Goal: Check status: Check status

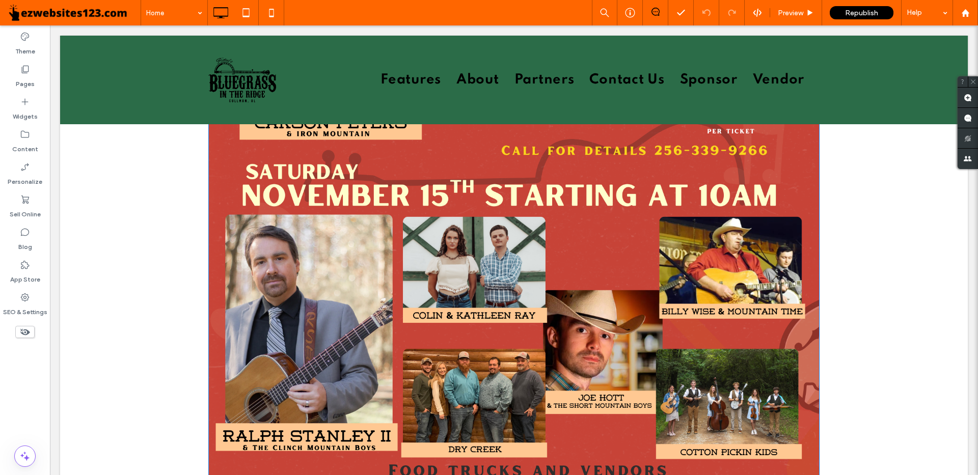
scroll to position [1630, 0]
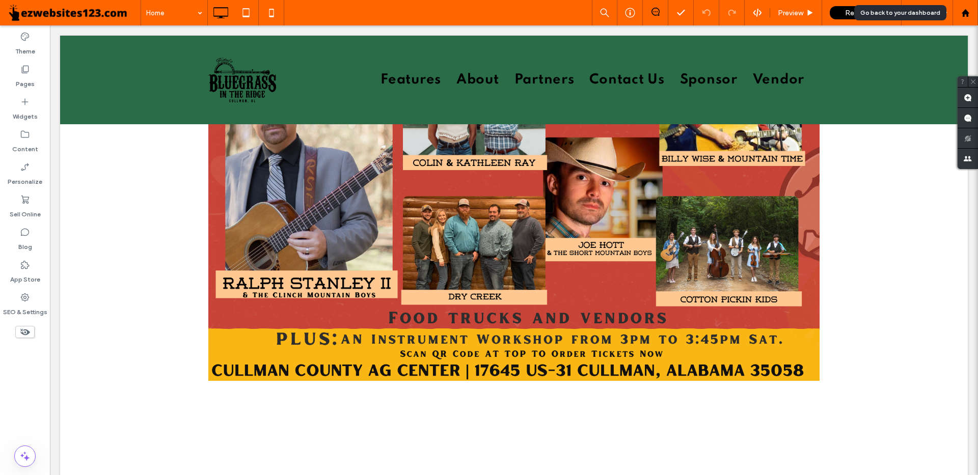
drag, startPoint x: 972, startPoint y: 12, endPoint x: 837, endPoint y: 13, distance: 135.0
click at [972, 12] on div at bounding box center [965, 13] width 24 height 9
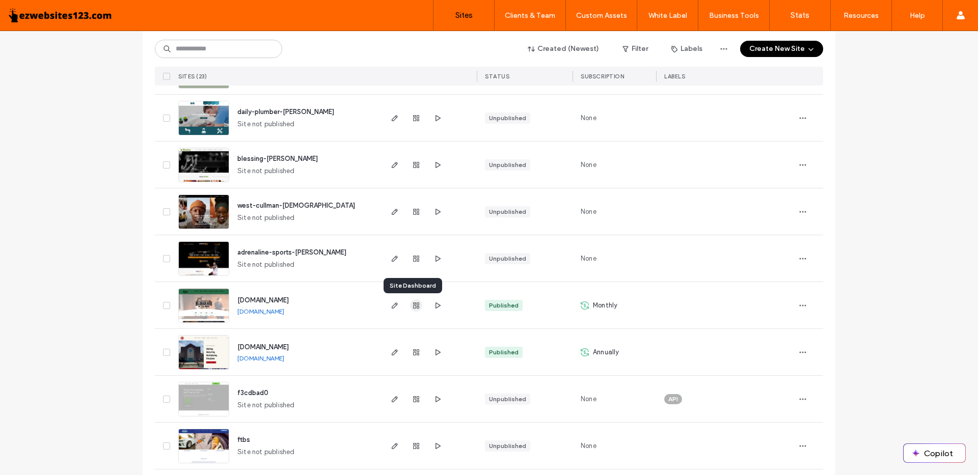
click at [412, 308] on icon "button" at bounding box center [416, 306] width 8 height 8
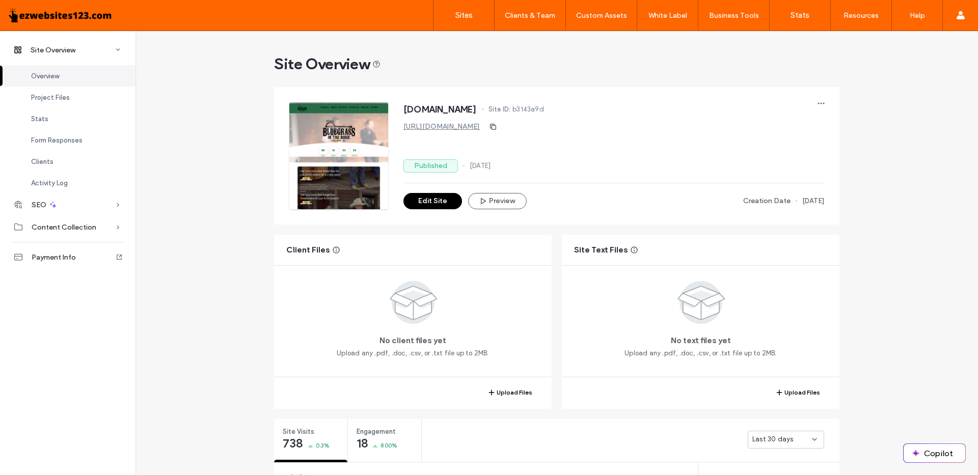
scroll to position [102, 0]
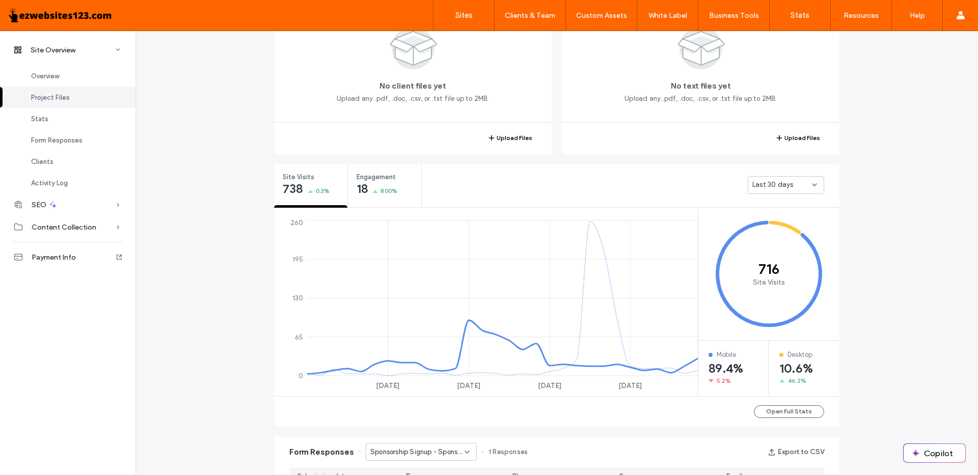
scroll to position [199, 0]
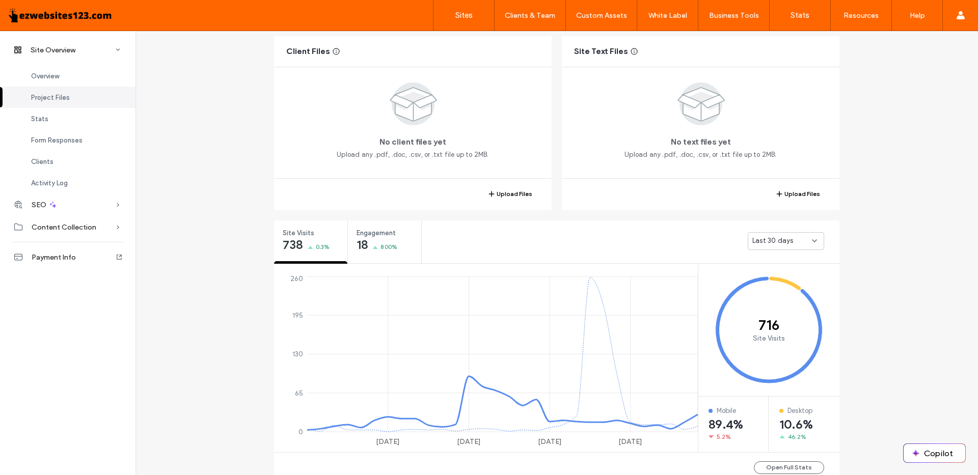
click at [794, 181] on div "Upload Files" at bounding box center [701, 194] width 278 height 31
click at [768, 232] on div "Last 30 days" at bounding box center [786, 241] width 76 height 18
click at [713, 259] on div "Last 30 days" at bounding box center [631, 241] width 418 height 41
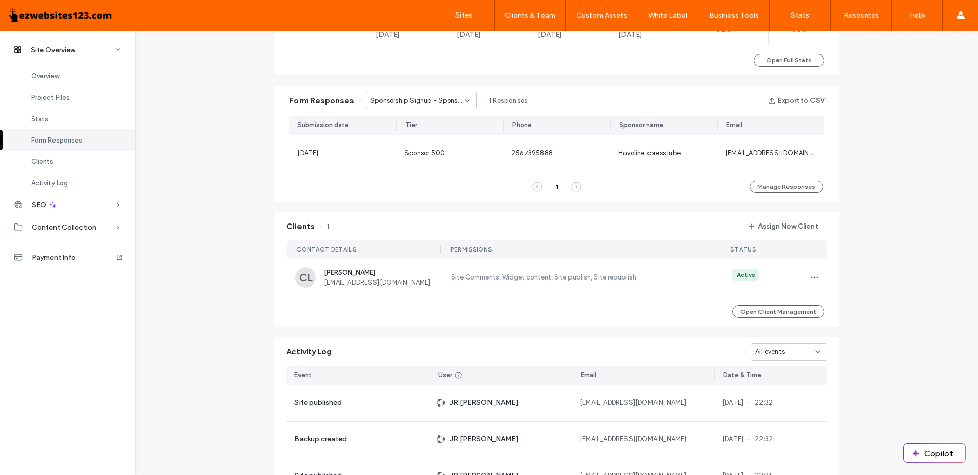
scroll to position [657, 0]
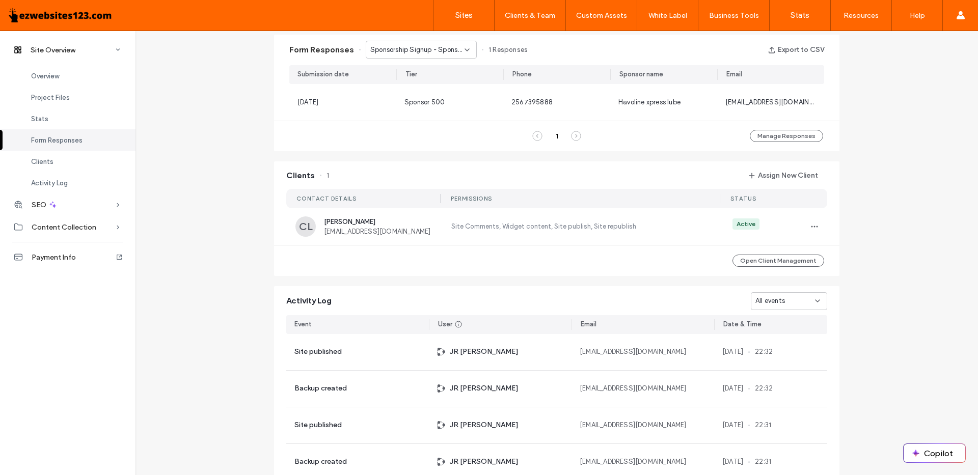
scroll to position [199, 0]
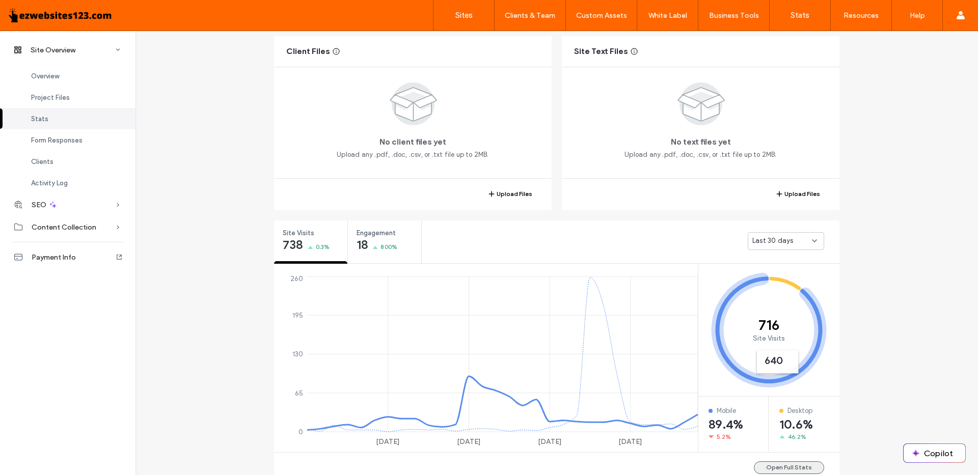
scroll to position [402, 0]
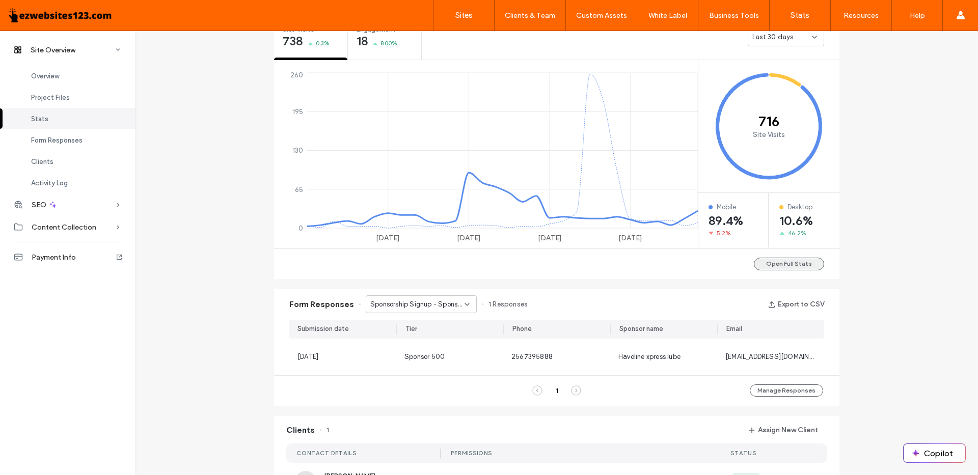
click at [777, 265] on button "Open Full Stats" at bounding box center [789, 264] width 70 height 13
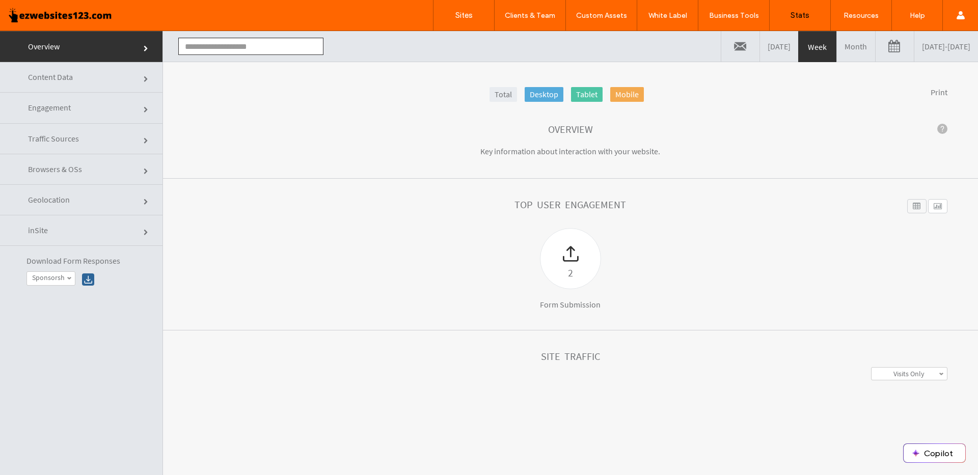
type input "**********"
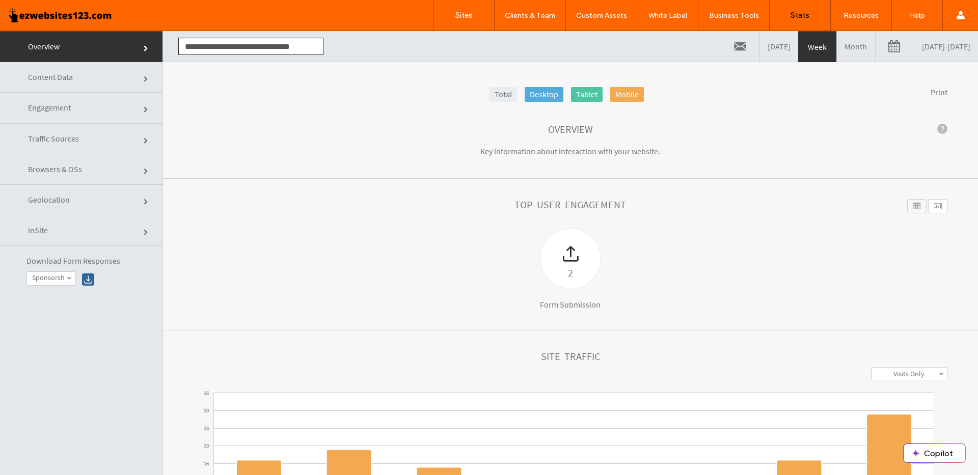
click link
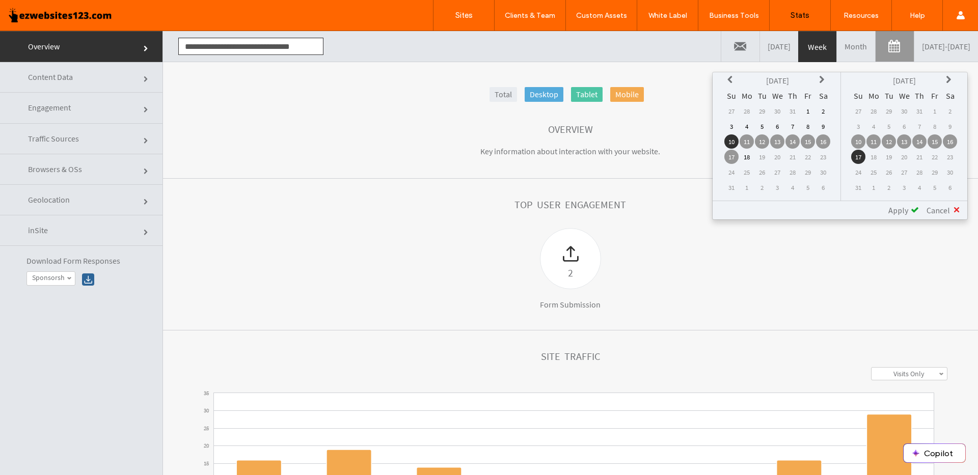
click at [731, 82] on icon at bounding box center [731, 80] width 8 height 8
click at [732, 128] on td "1" at bounding box center [731, 126] width 14 height 14
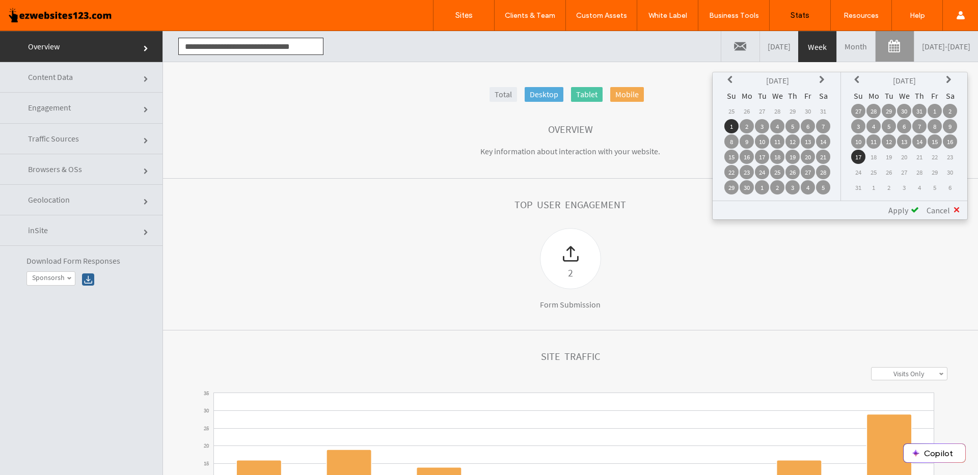
click at [897, 209] on span "Apply" at bounding box center [898, 210] width 20 height 10
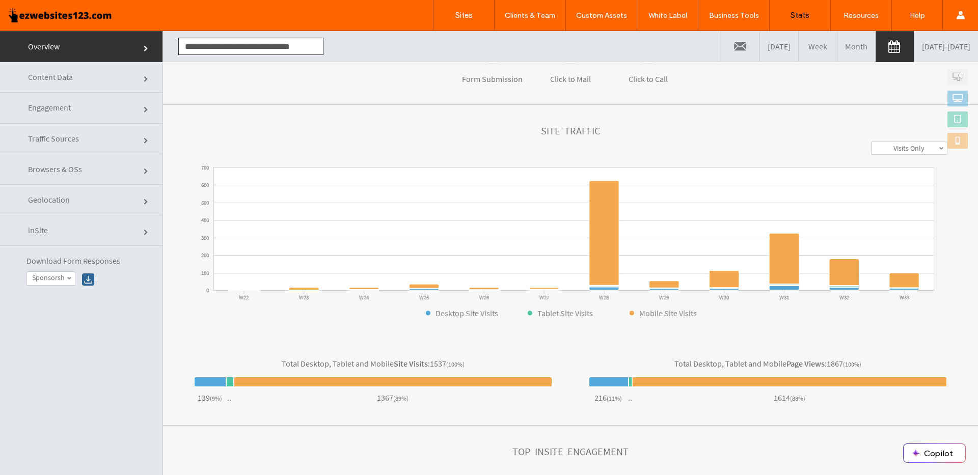
scroll to position [73, 0]
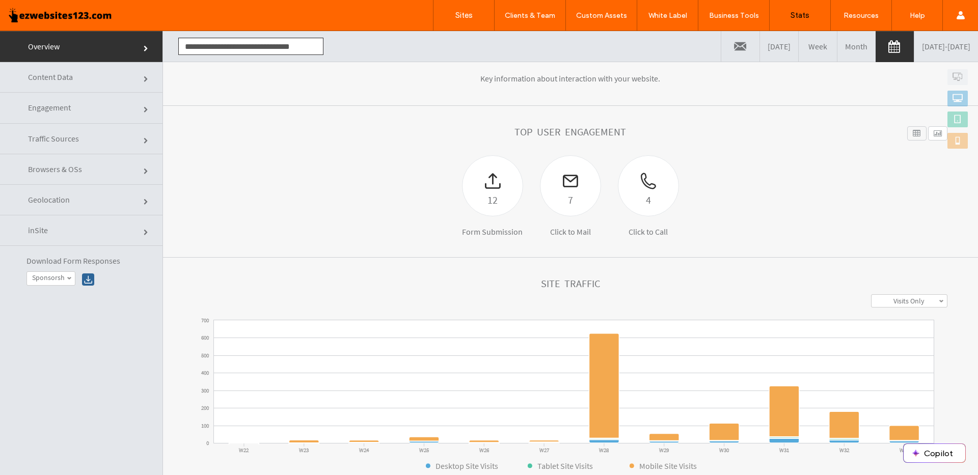
click at [903, 298] on label "Visits Only" at bounding box center [909, 300] width 31 height 9
click at [894, 338] on label "Visits + Views" at bounding box center [909, 339] width 39 height 9
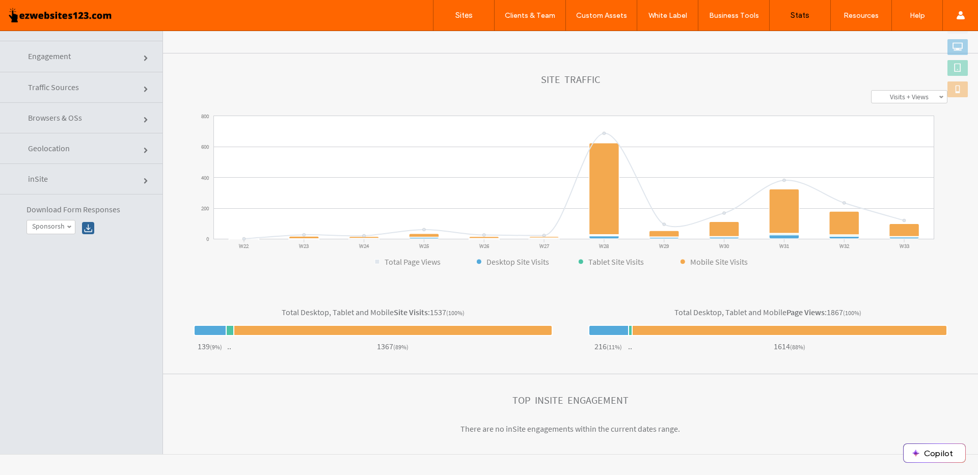
scroll to position [0, 0]
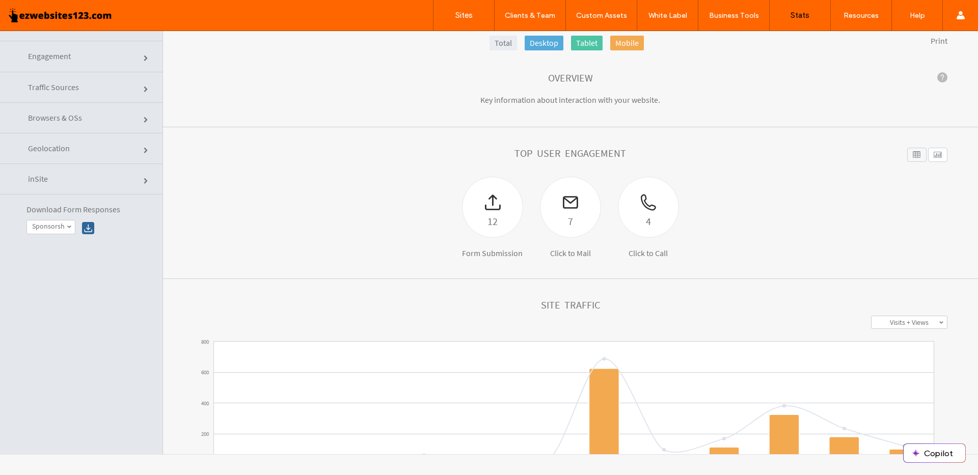
click div
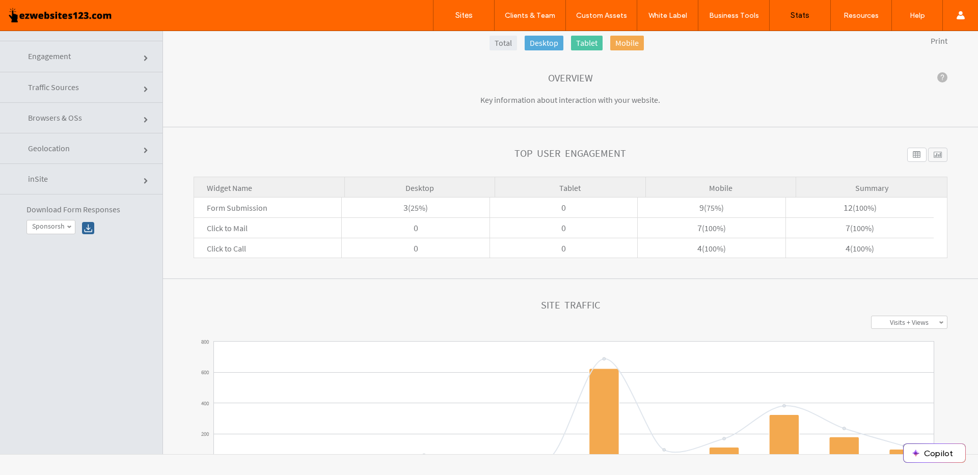
click div
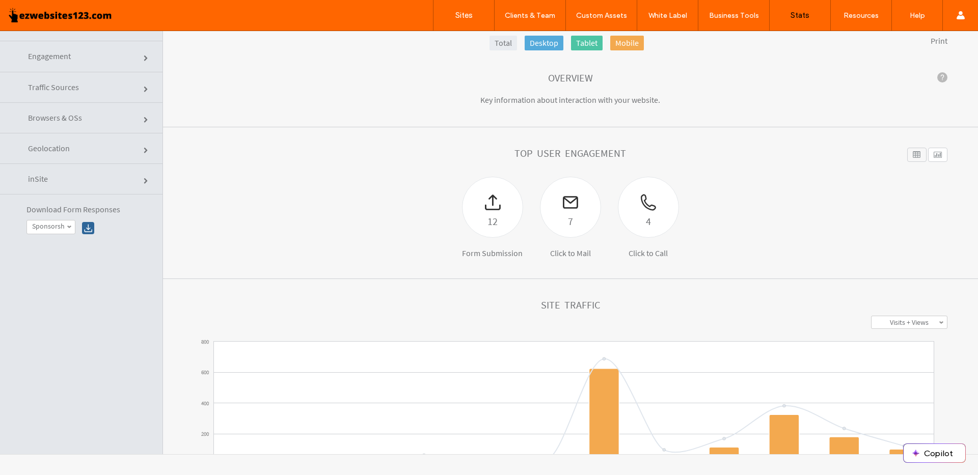
click div
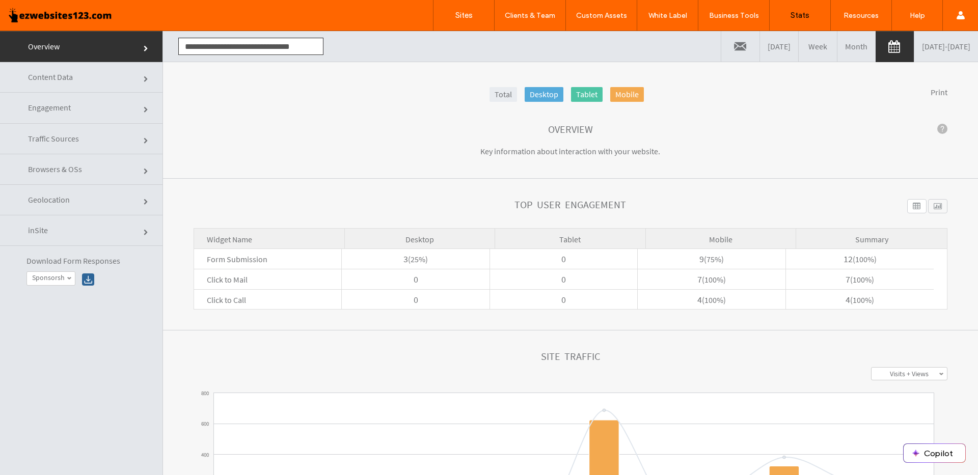
click at [550, 99] on link "Desktop" at bounding box center [544, 94] width 39 height 15
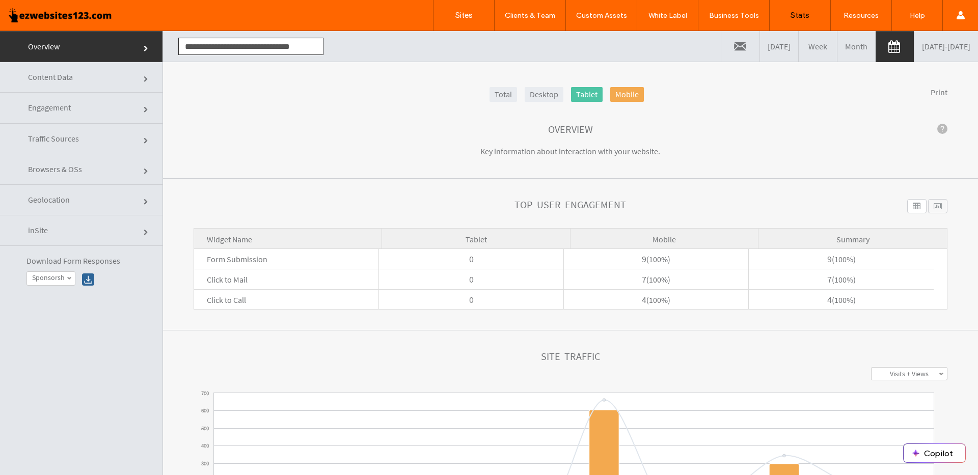
click at [496, 99] on link "Total" at bounding box center [504, 94] width 28 height 15
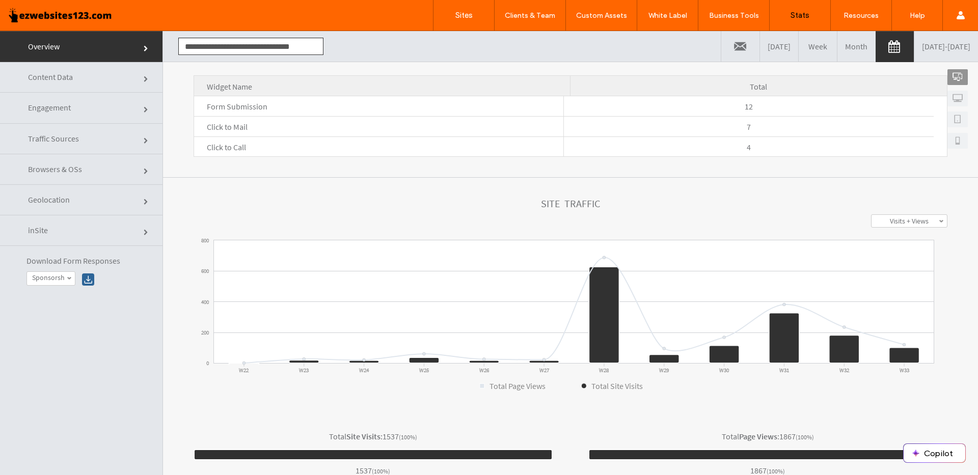
scroll to position [226, 0]
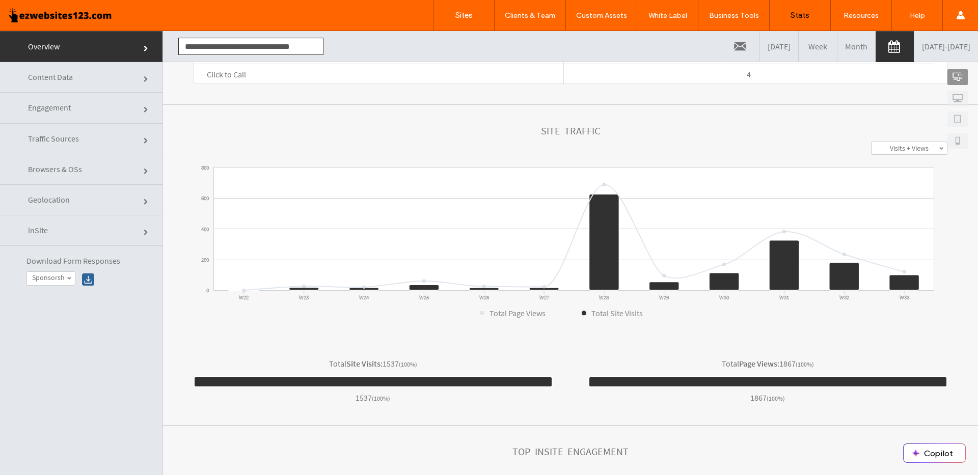
click link "Geolocation"
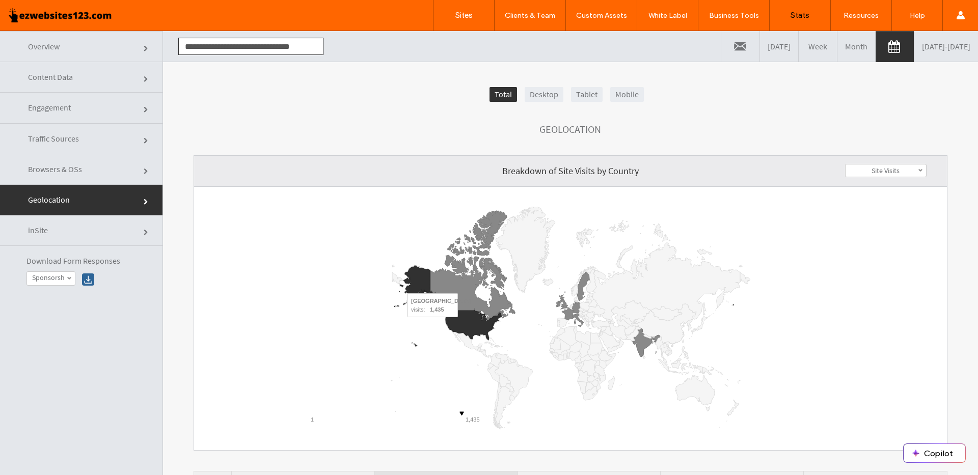
click at [461, 323] on icon "A chart." at bounding box center [474, 325] width 56 height 30
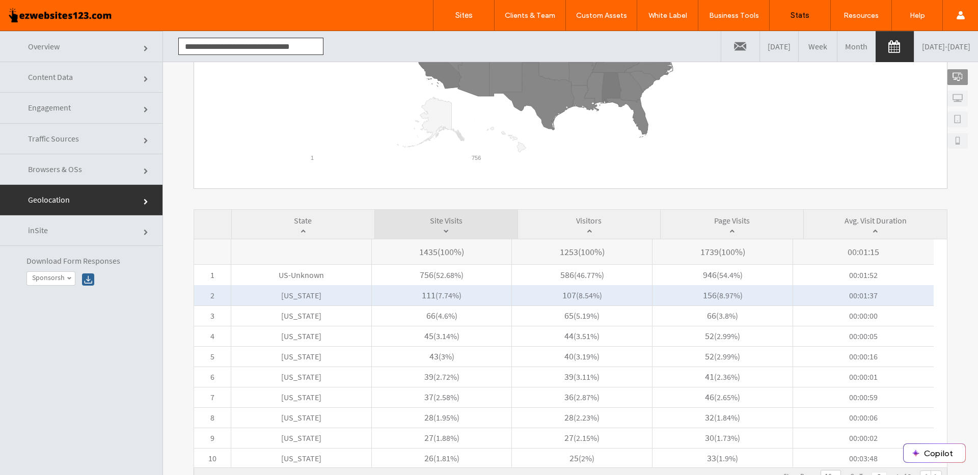
scroll to position [7, 0]
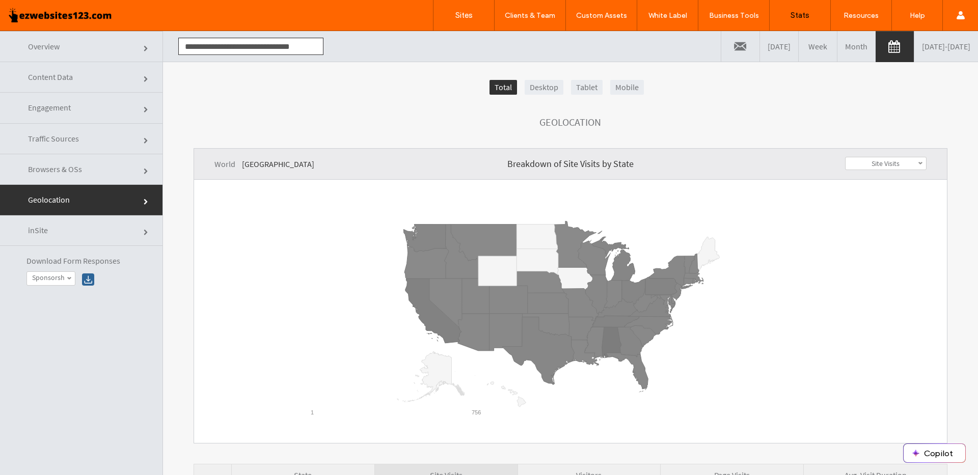
click at [144, 46] on span "Overview" at bounding box center [147, 49] width 6 height 6
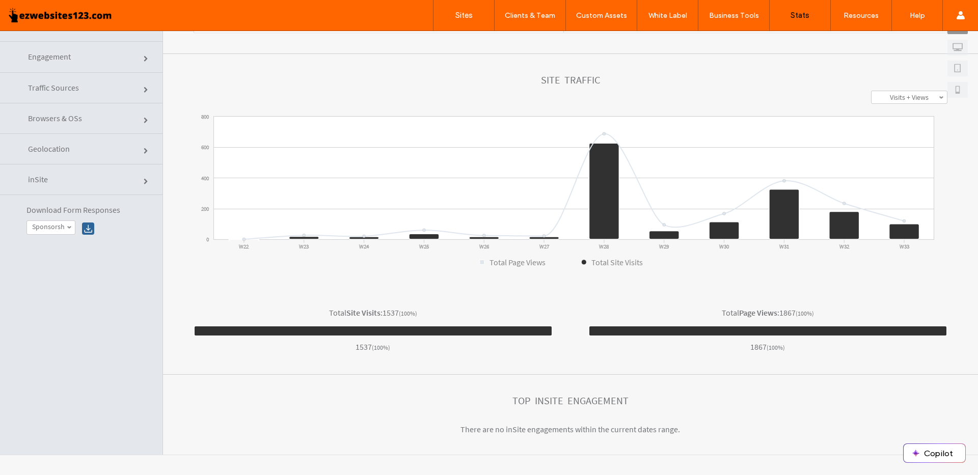
scroll to position [51, 0]
